Goal: Information Seeking & Learning: Learn about a topic

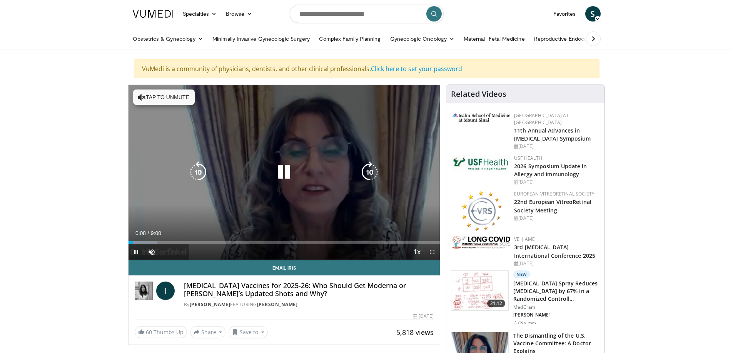
click at [166, 98] on button "Tap to unmute" at bounding box center [164, 97] width 62 height 15
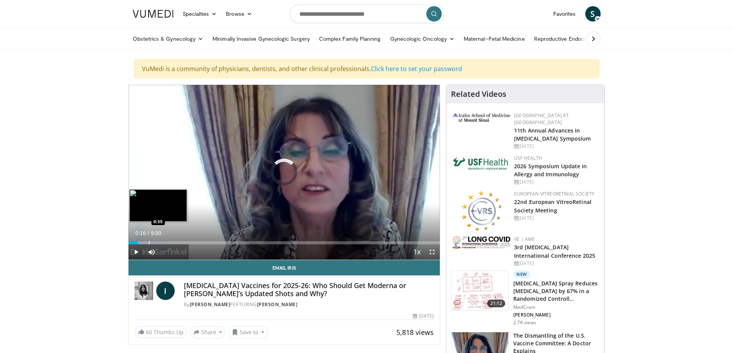
click at [149, 242] on div "Progress Bar" at bounding box center [149, 242] width 1 height 3
click at [135, 254] on span "Video Player" at bounding box center [135, 252] width 15 height 15
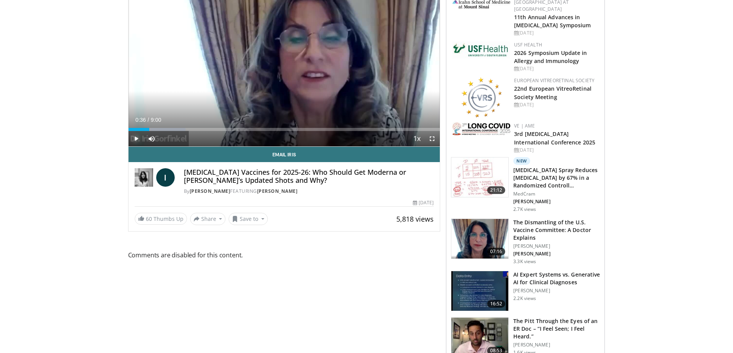
scroll to position [78, 0]
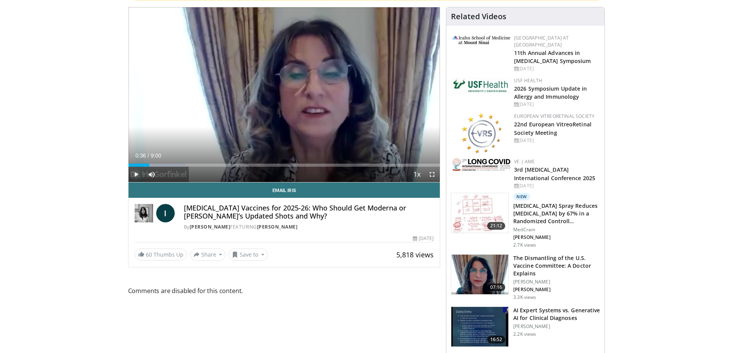
click at [134, 173] on span "Video Player" at bounding box center [135, 174] width 15 height 15
